Goal: Information Seeking & Learning: Find specific fact

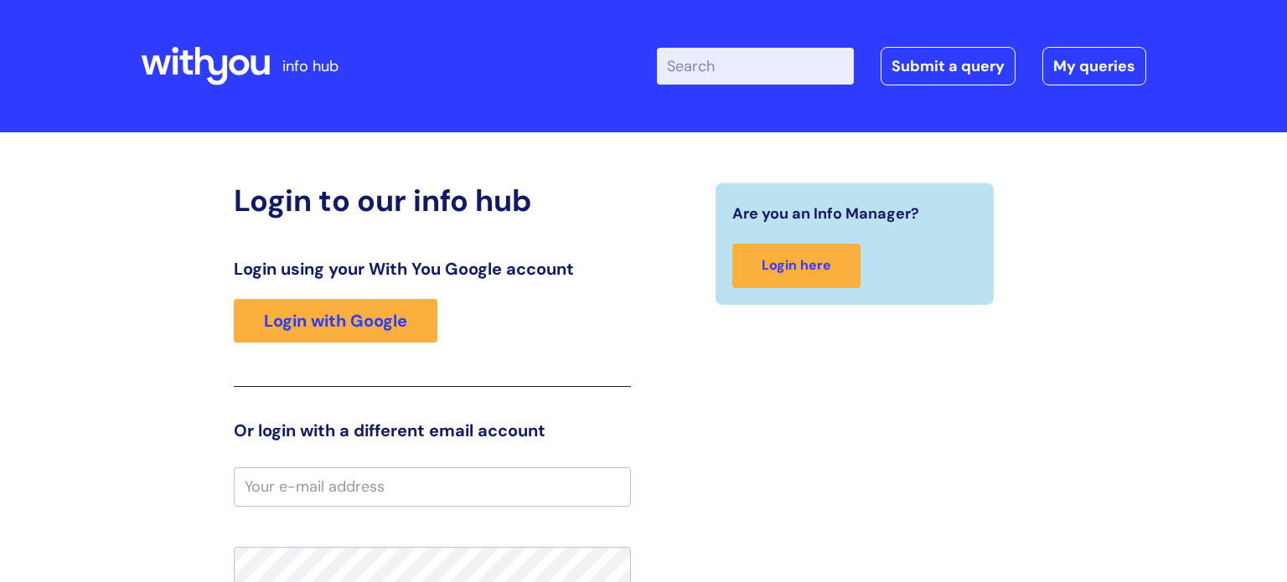
click at [705, 66] on input "Enter your search term here..." at bounding box center [755, 66] width 197 height 37
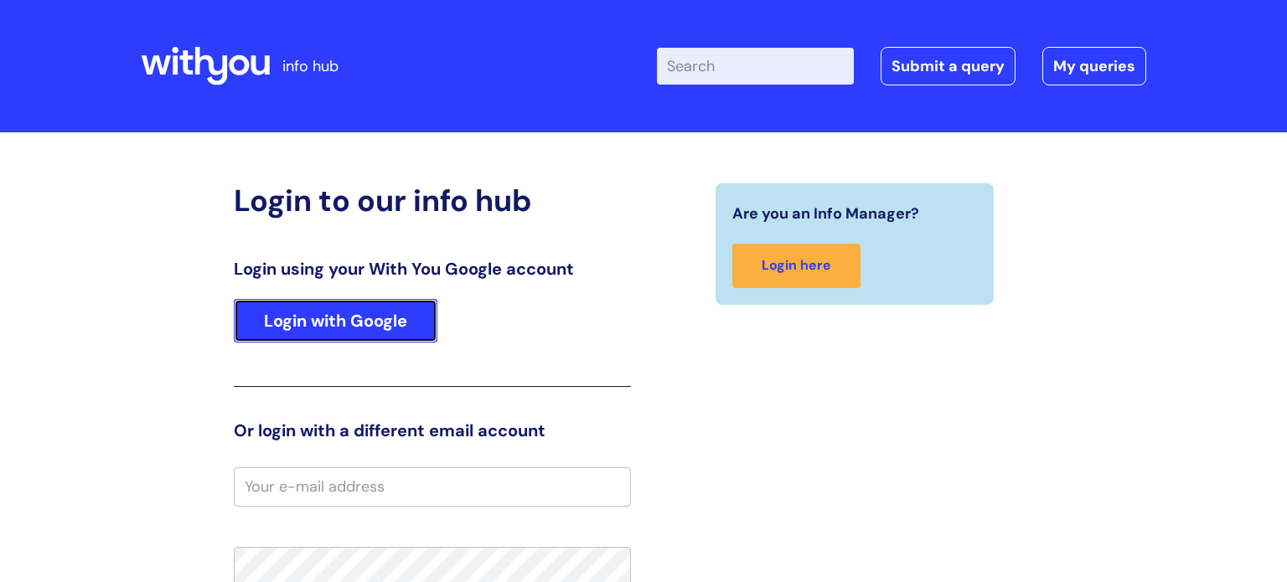
click at [389, 326] on link "Login with Google" at bounding box center [336, 321] width 204 height 44
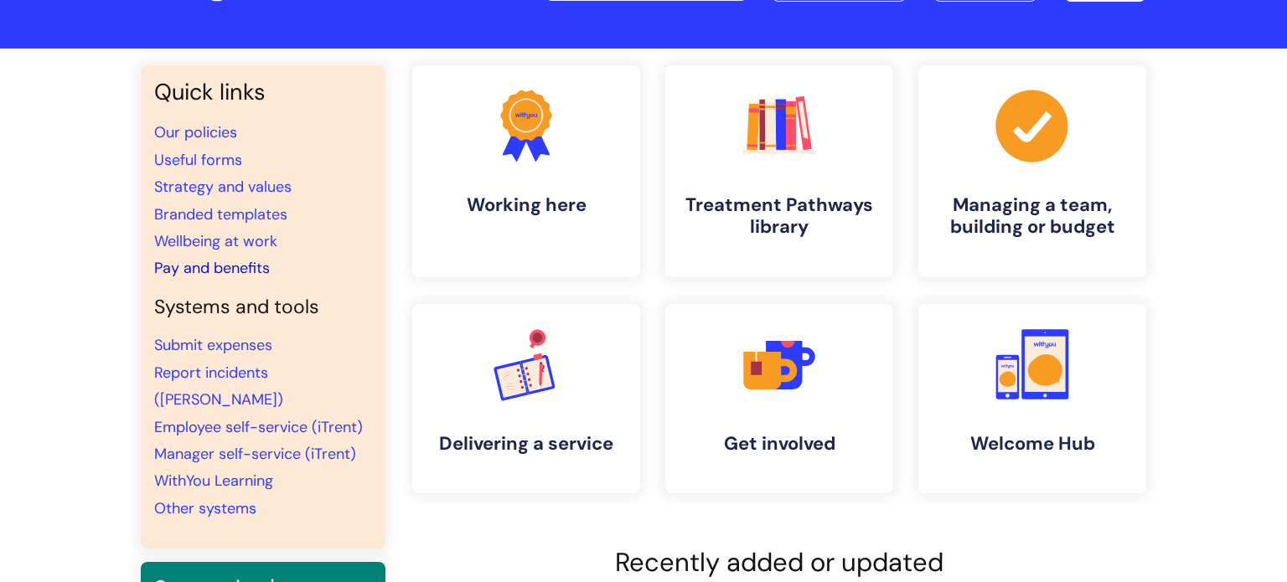
scroll to position [65, 0]
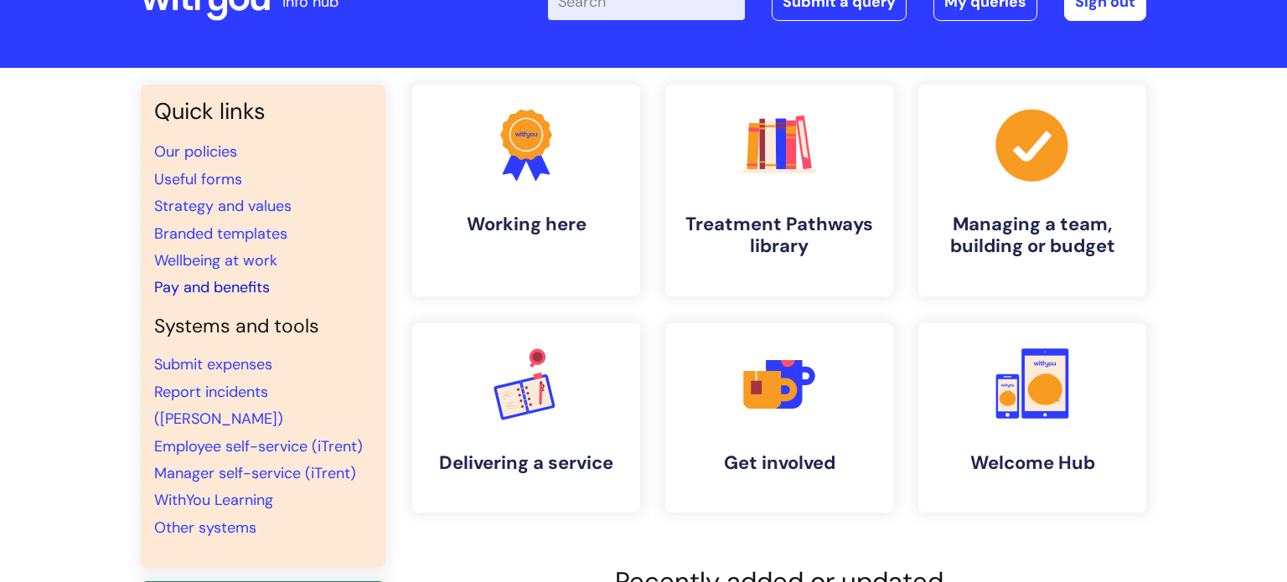
click at [248, 286] on link "Pay and benefits" at bounding box center [212, 287] width 116 height 20
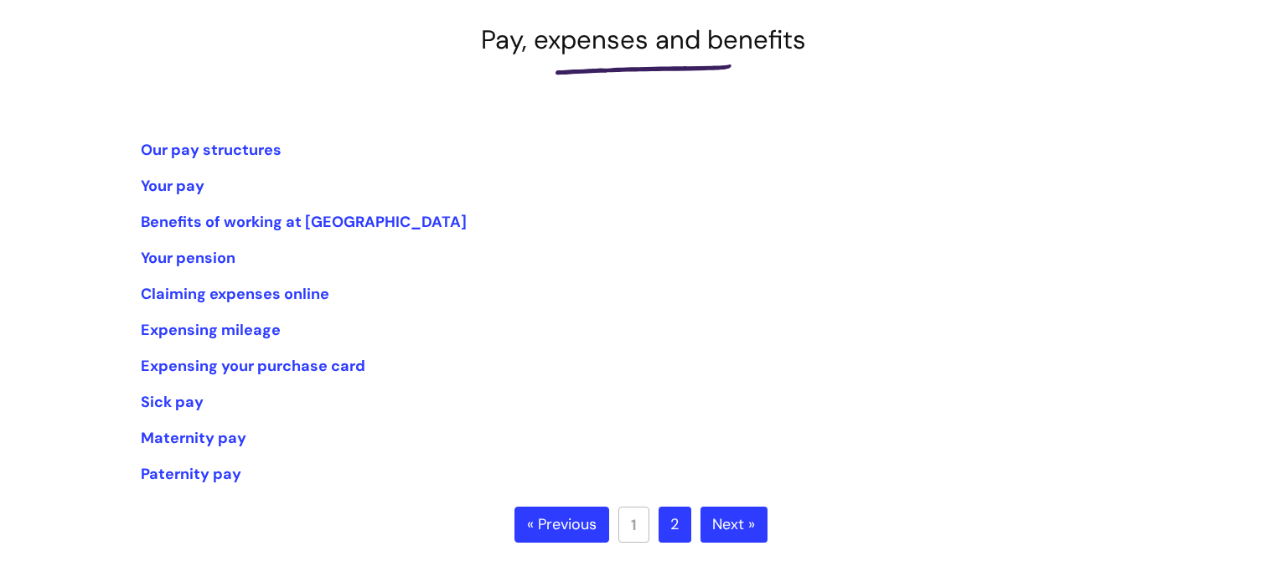
scroll to position [240, 0]
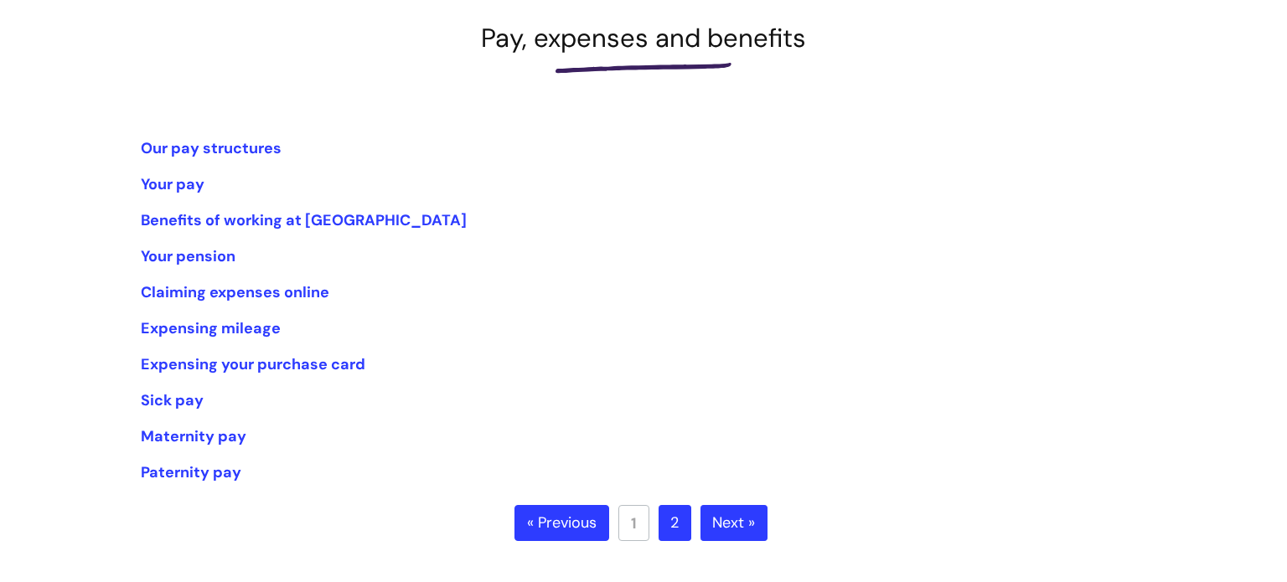
click at [731, 524] on link "Next »" at bounding box center [734, 523] width 67 height 37
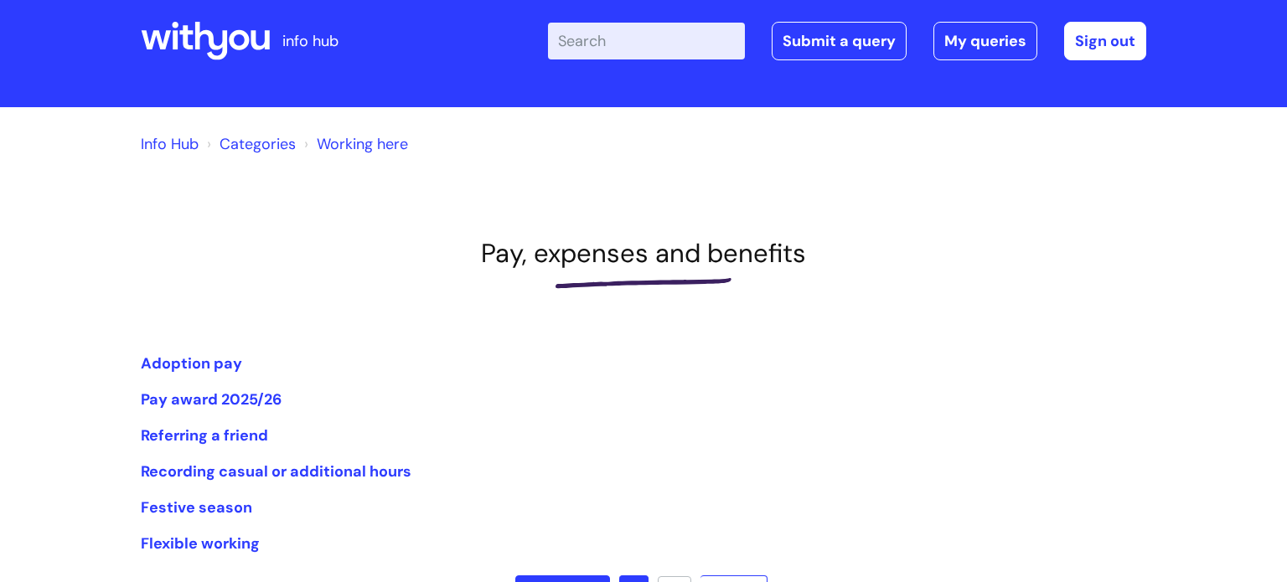
scroll to position [127, 0]
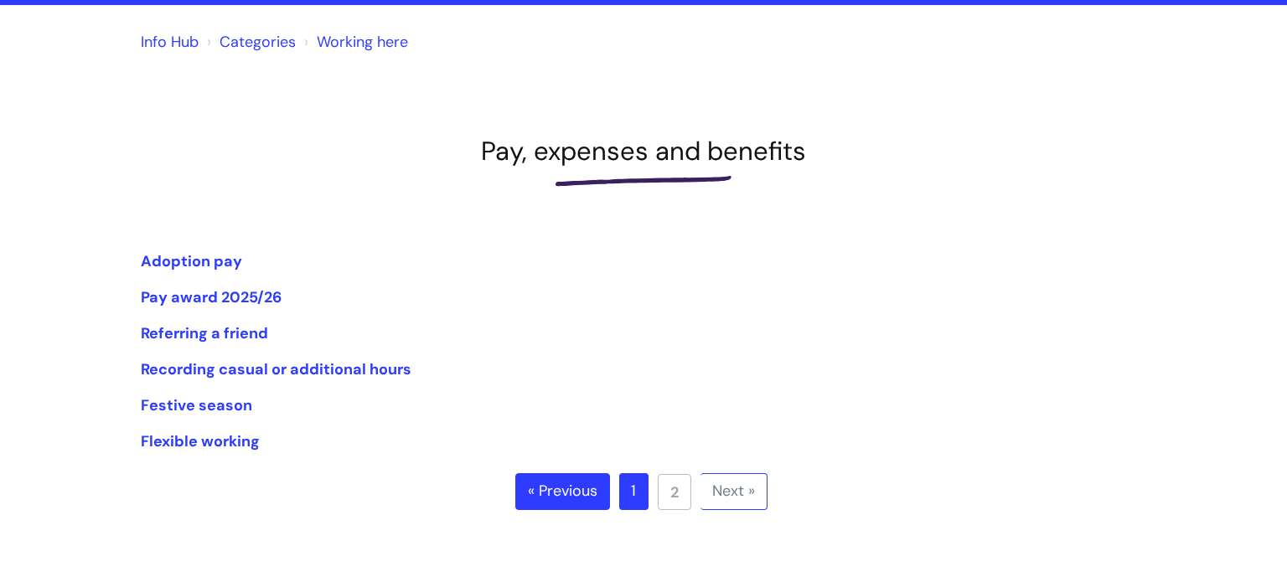
click at [566, 515] on ul "« Previous 1 2 Next »" at bounding box center [643, 502] width 257 height 59
click at [544, 495] on link "« Previous" at bounding box center [562, 491] width 95 height 37
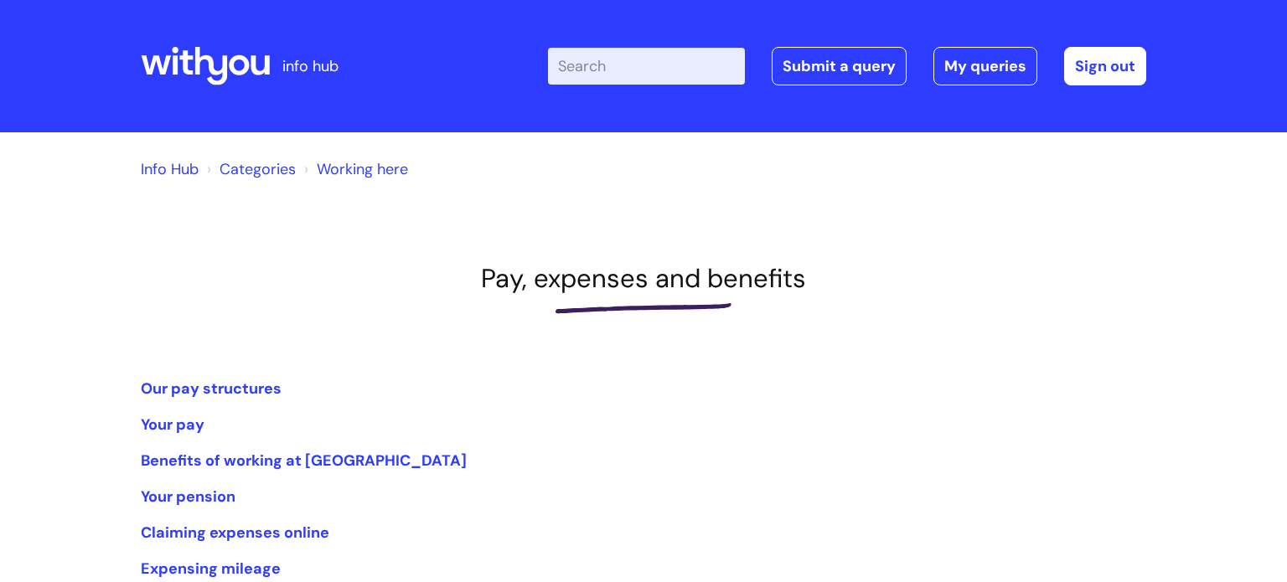
click at [639, 71] on input "Enter your search term here..." at bounding box center [646, 66] width 197 height 37
type input "loan"
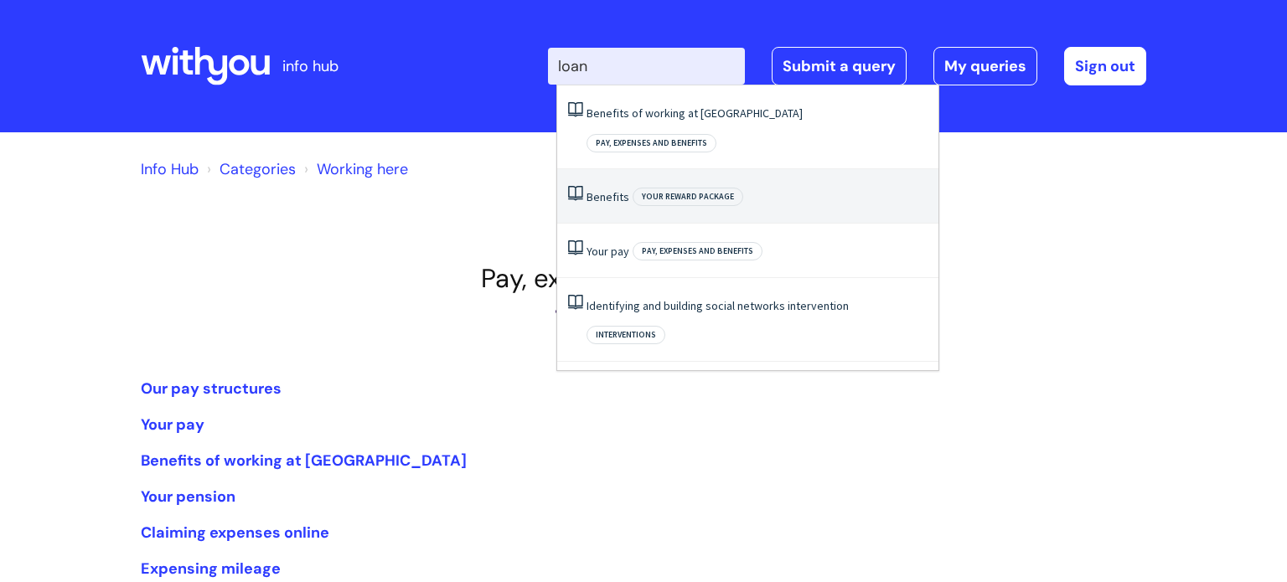
click at [616, 189] on link "Benefits" at bounding box center [608, 196] width 43 height 15
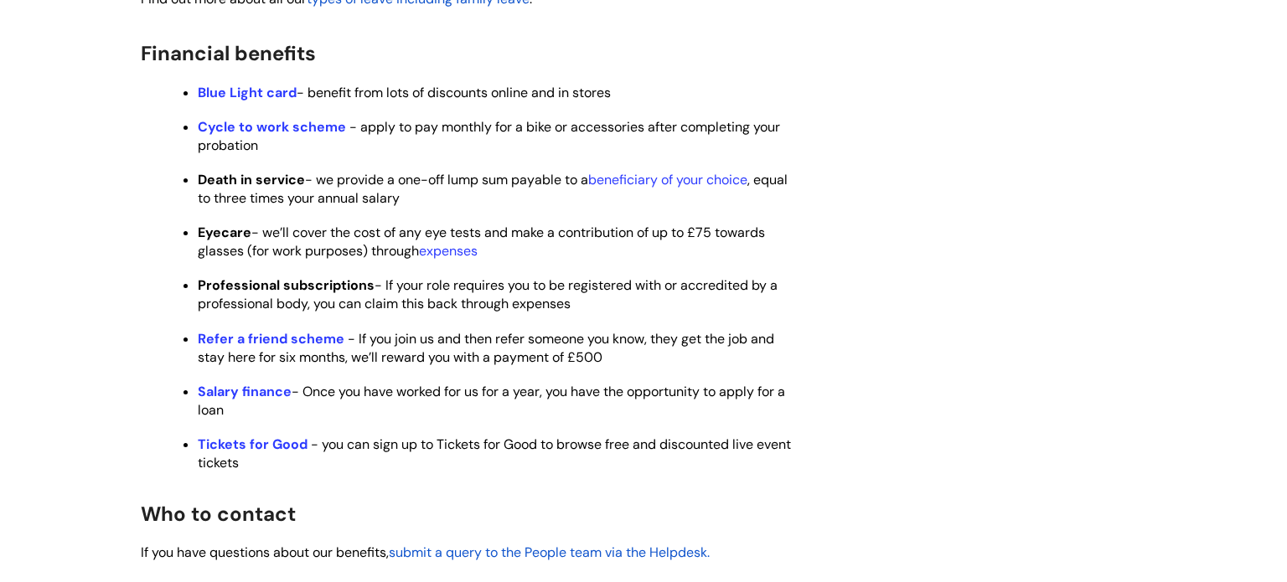
scroll to position [944, 0]
click at [230, 399] on link "Salary finance" at bounding box center [245, 390] width 94 height 18
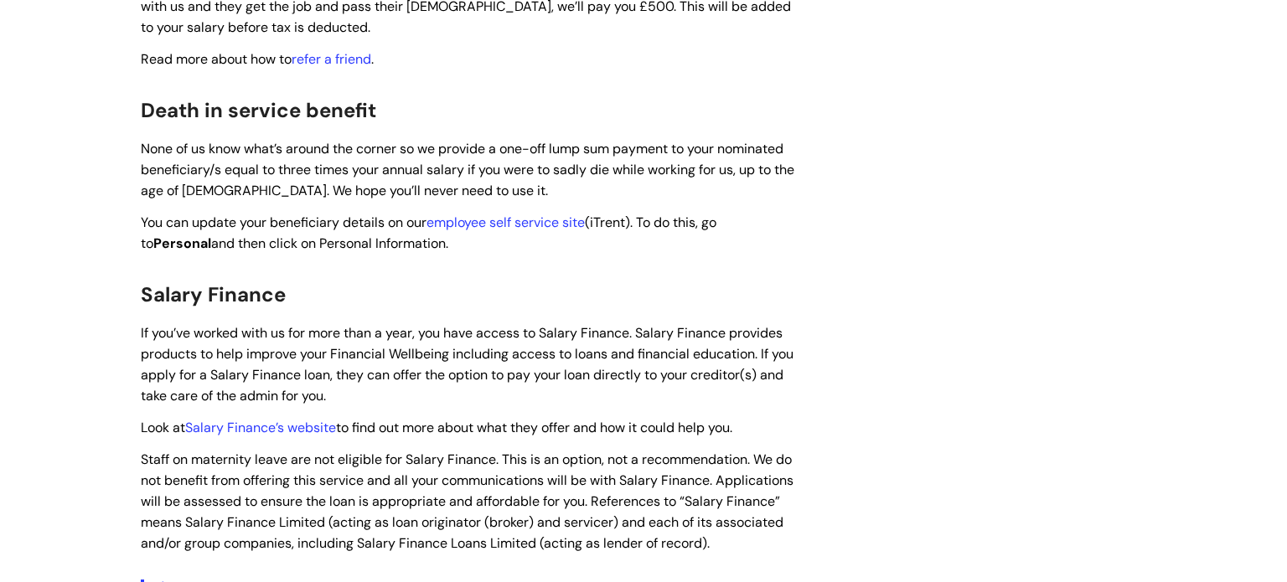
scroll to position [2195, 0]
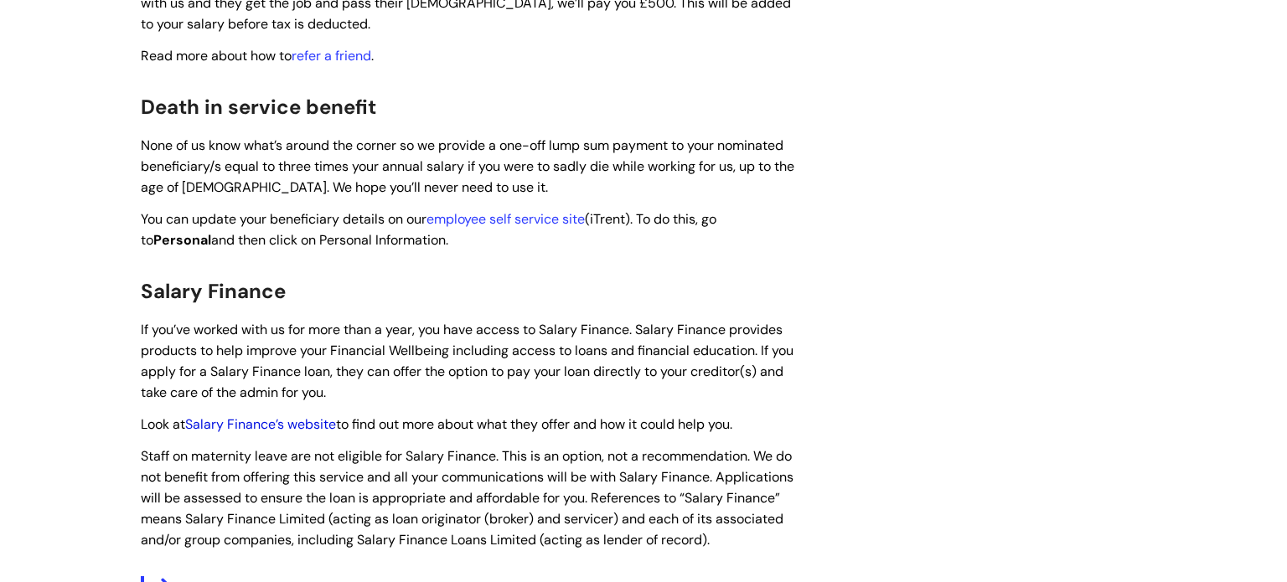
click at [332, 418] on link "Salary Finance’s website" at bounding box center [260, 425] width 151 height 18
